Goal: Navigation & Orientation: Find specific page/section

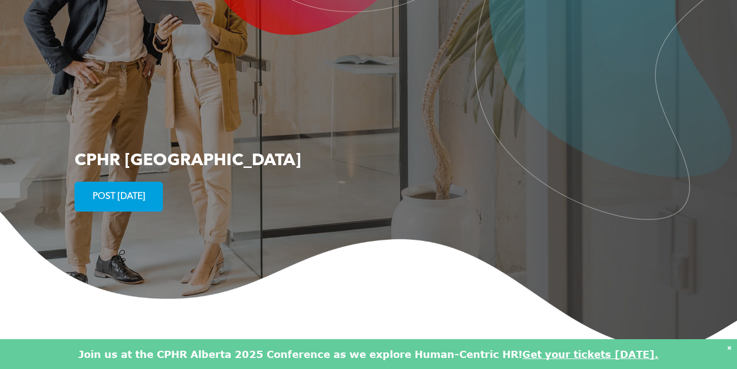
scroll to position [1878, 0]
click at [133, 187] on span "POST [DATE]" at bounding box center [119, 198] width 60 height 22
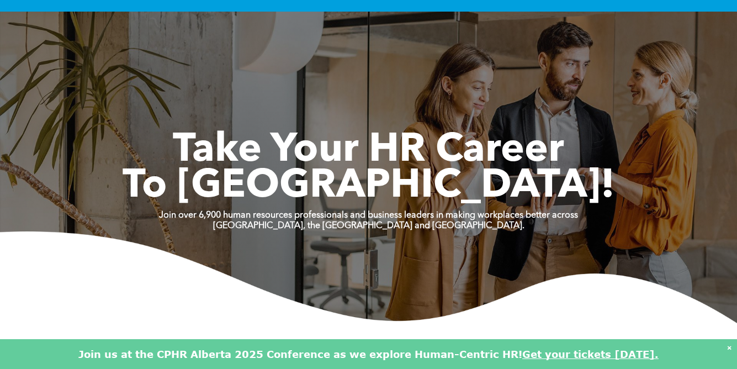
scroll to position [0, 0]
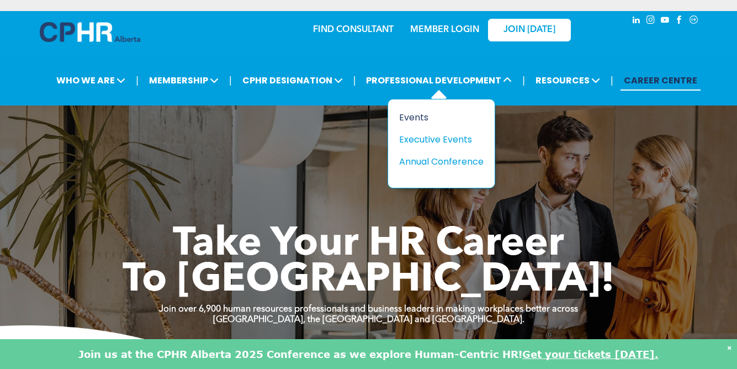
click at [419, 114] on div "Events" at bounding box center [437, 117] width 76 height 14
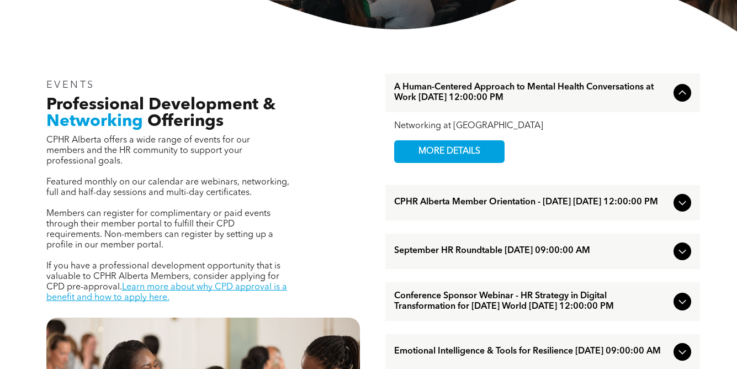
scroll to position [312, 0]
